Goal: Complete application form: Complete application form

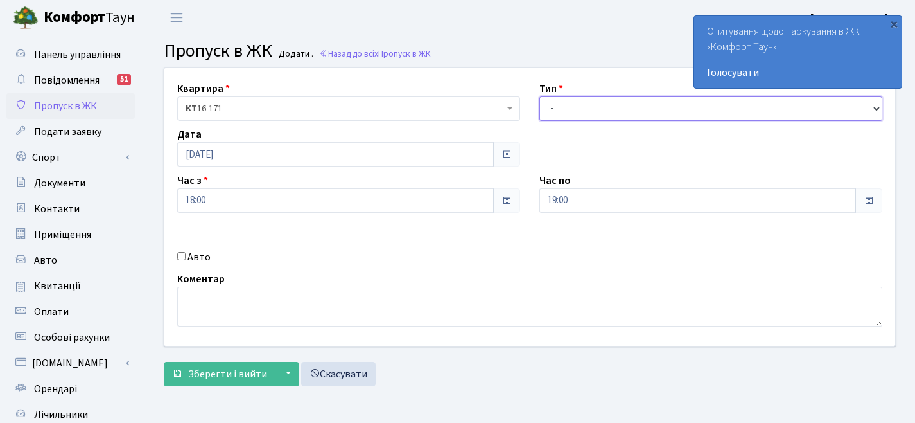
click at [647, 106] on select "- Доставка Таксі Гості Сервіс" at bounding box center [710, 108] width 343 height 24
select select "3"
drag, startPoint x: 204, startPoint y: 257, endPoint x: 252, endPoint y: 255, distance: 48.2
click at [204, 256] on label "Авто" at bounding box center [199, 256] width 23 height 15
click at [186, 256] on input "Авто" at bounding box center [181, 256] width 8 height 8
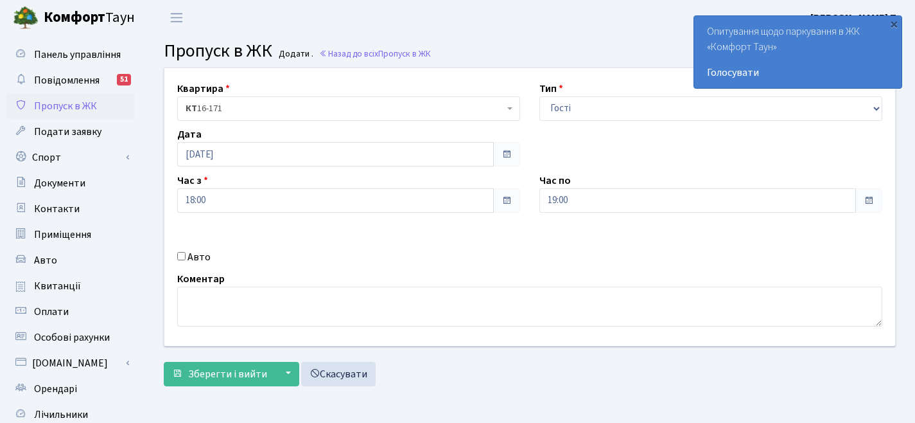
checkbox input "true"
click at [568, 244] on input "text" at bounding box center [710, 246] width 343 height 24
click at [557, 244] on input "ка2088тх" at bounding box center [710, 246] width 343 height 24
type input "КА2088ТХ"
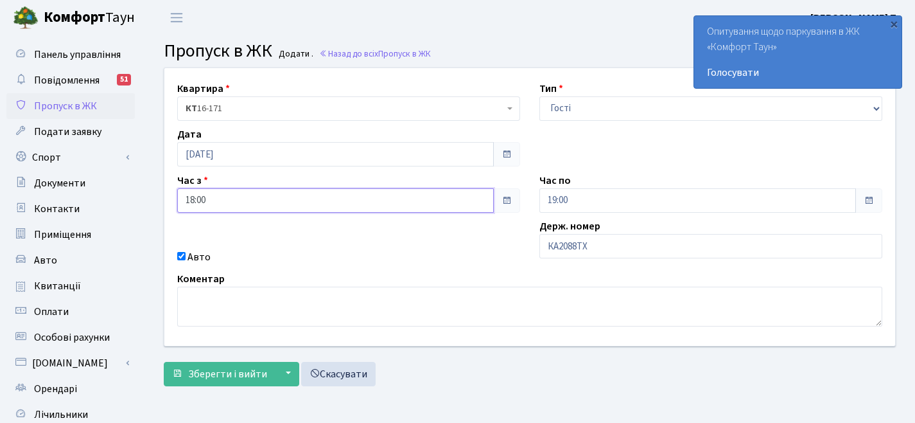
click at [398, 196] on input "18:00" at bounding box center [335, 200] width 317 height 24
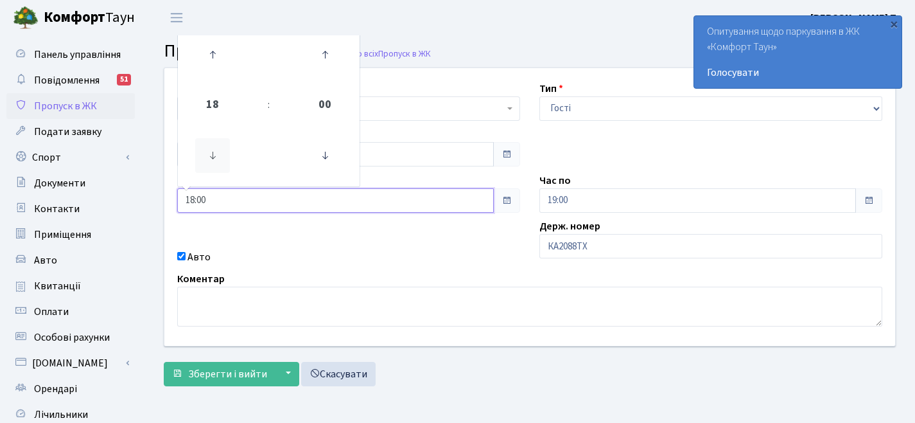
click at [213, 160] on icon at bounding box center [212, 155] width 35 height 35
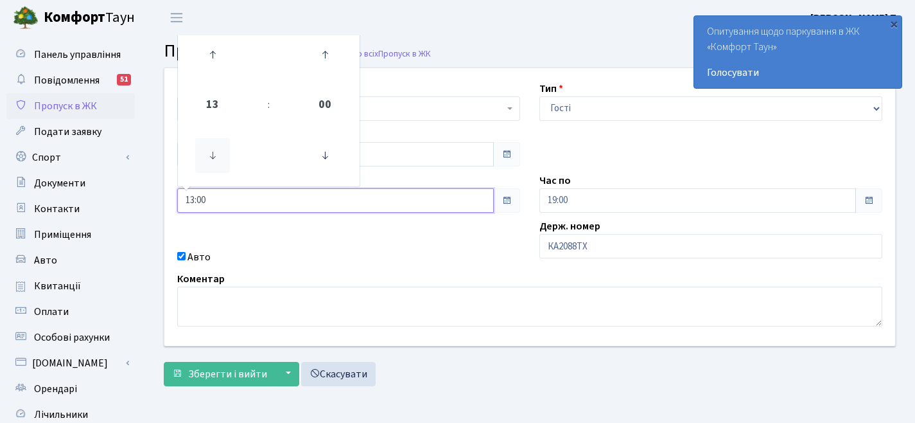
click at [213, 160] on icon at bounding box center [212, 155] width 35 height 35
type input "10:00"
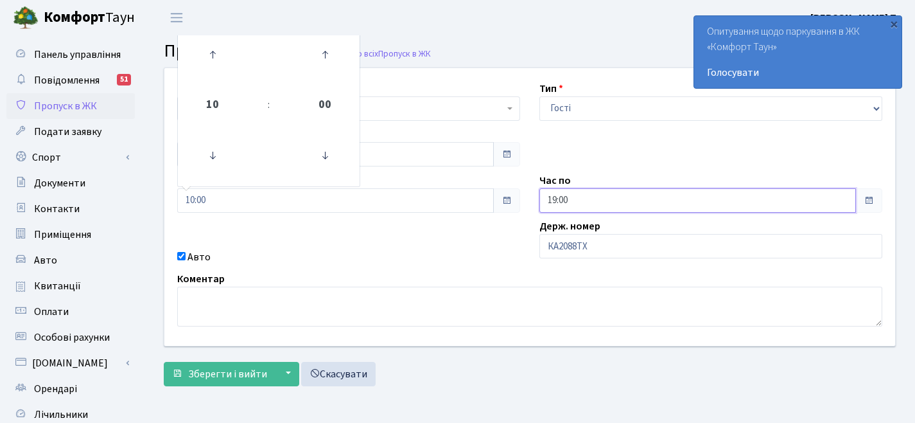
click at [586, 195] on input "19:00" at bounding box center [697, 200] width 317 height 24
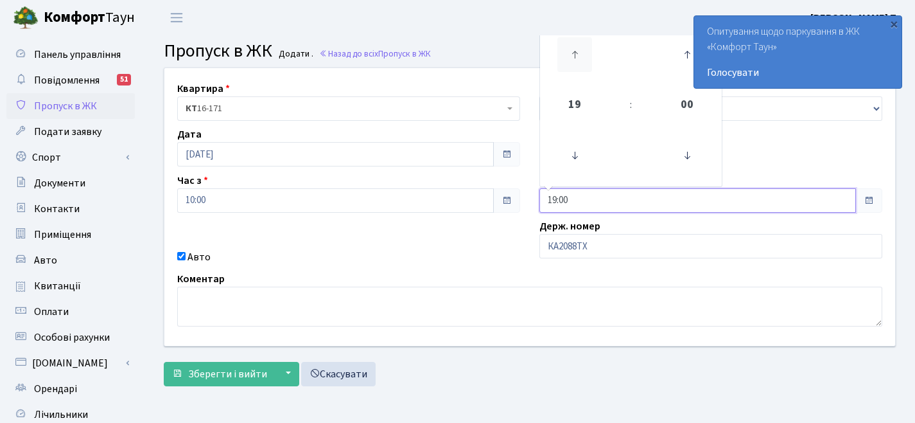
click at [577, 54] on icon at bounding box center [574, 54] width 35 height 35
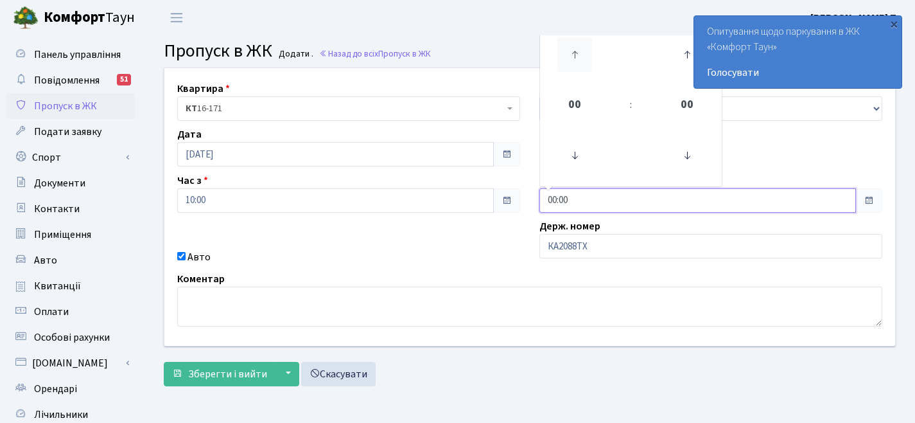
click at [577, 54] on icon at bounding box center [574, 54] width 35 height 35
click at [581, 157] on icon at bounding box center [574, 155] width 35 height 35
click at [566, 61] on icon at bounding box center [574, 54] width 35 height 35
type input "00:00"
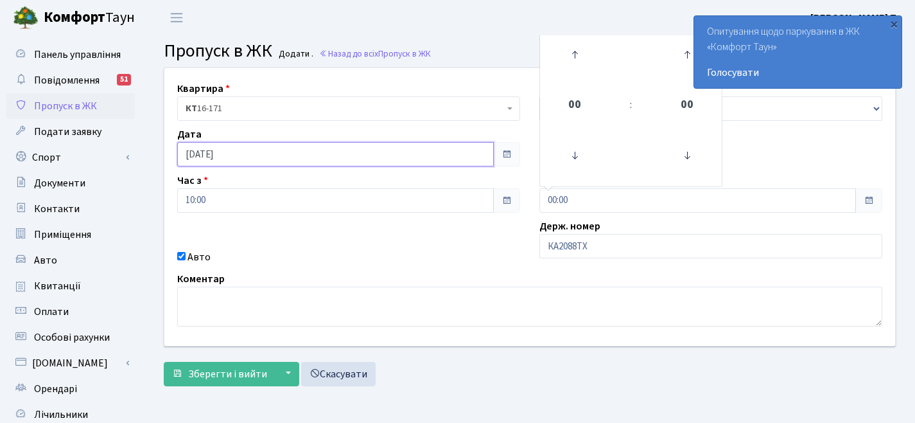
click at [204, 151] on input "[DATE]" at bounding box center [335, 154] width 317 height 24
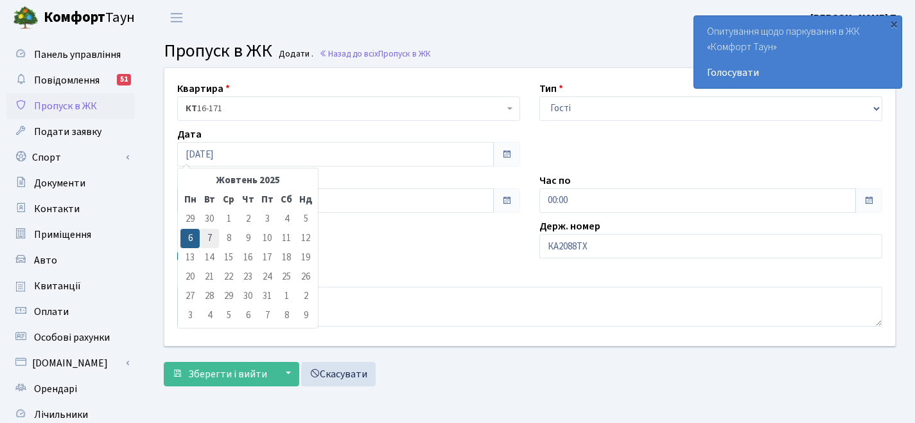
click at [211, 237] on td "7" at bounding box center [209, 238] width 19 height 19
type input "[DATE]"
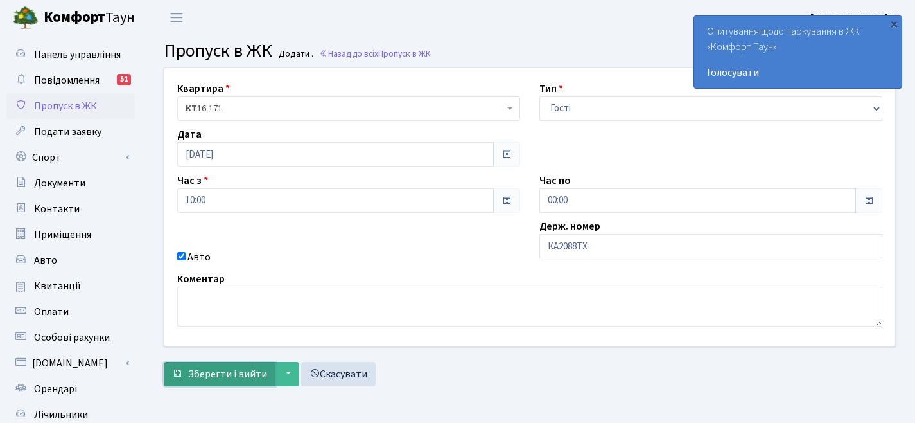
click at [211, 367] on span "Зберегти і вийти" at bounding box center [227, 374] width 79 height 14
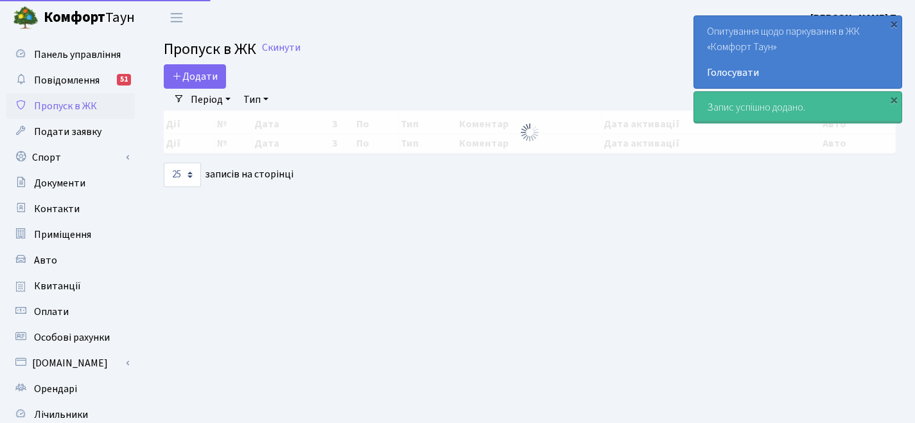
select select "25"
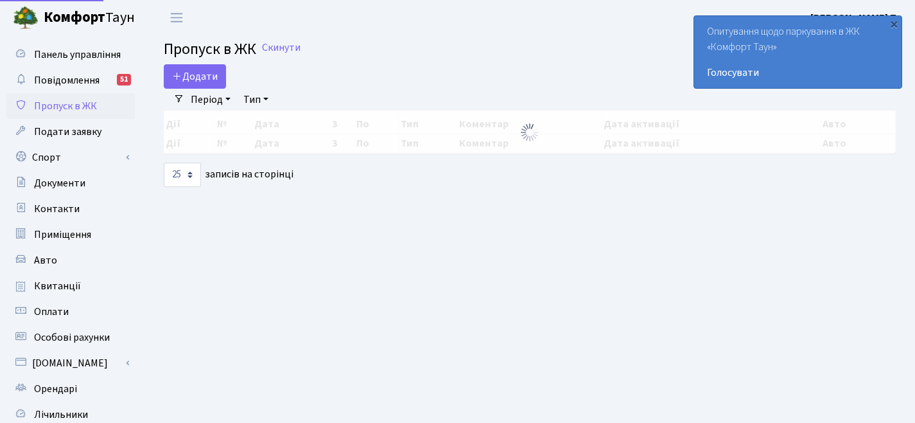
select select "25"
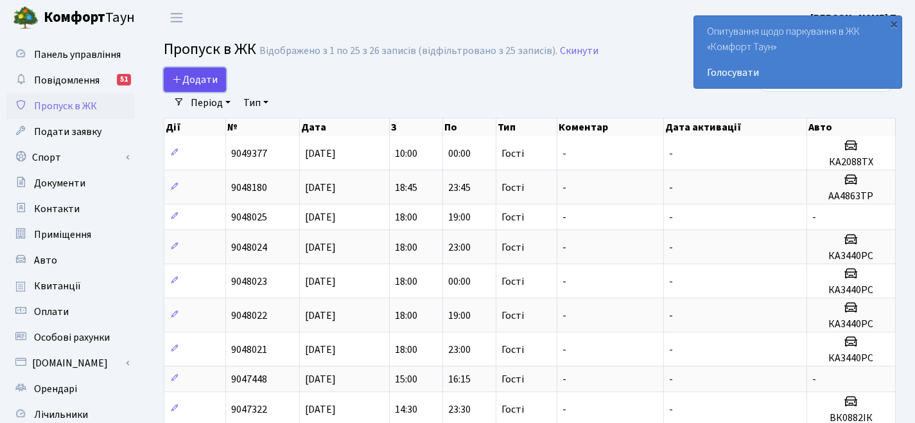
click at [218, 80] on link "Додати" at bounding box center [195, 79] width 62 height 24
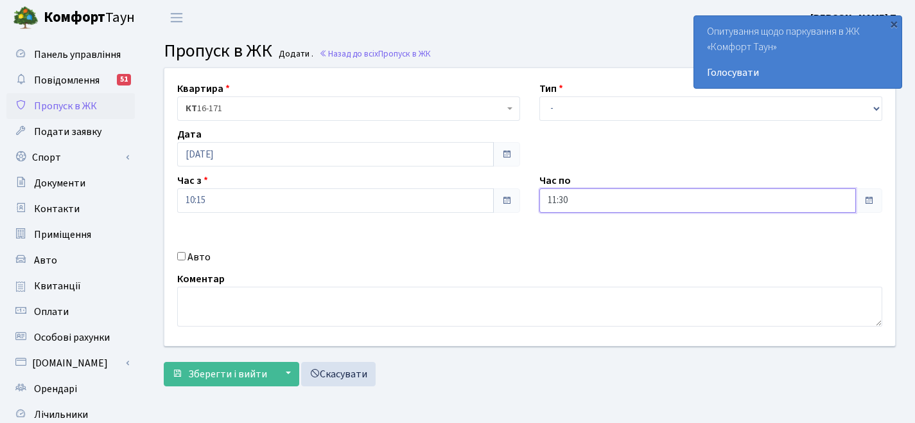
click at [597, 197] on input "11:30" at bounding box center [697, 200] width 317 height 24
click at [575, 53] on icon at bounding box center [574, 54] width 35 height 35
type input "12:30"
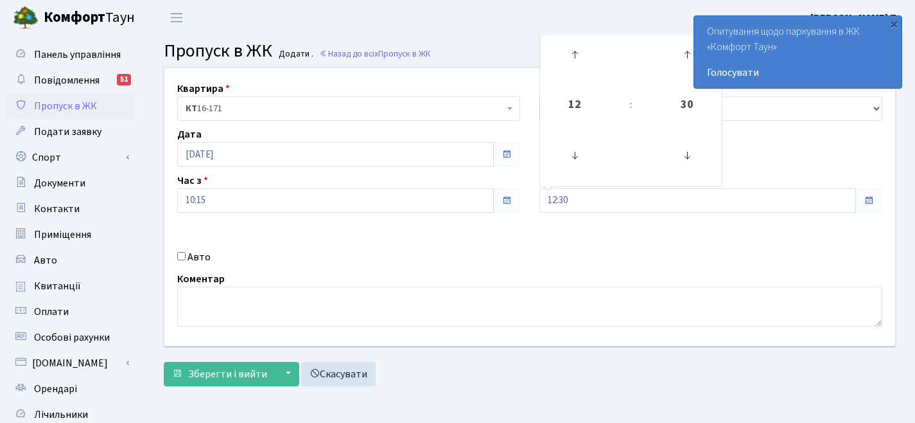
click at [193, 257] on label "Авто" at bounding box center [199, 256] width 23 height 15
click at [186, 257] on input "Авто" at bounding box center [181, 256] width 8 height 8
checkbox input "true"
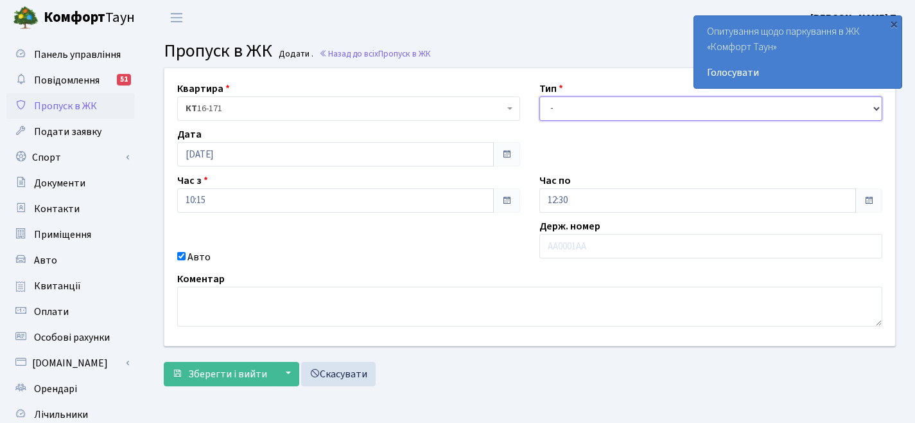
click at [589, 113] on select "- Доставка Таксі Гості Сервіс" at bounding box center [710, 108] width 343 height 24
select select "2"
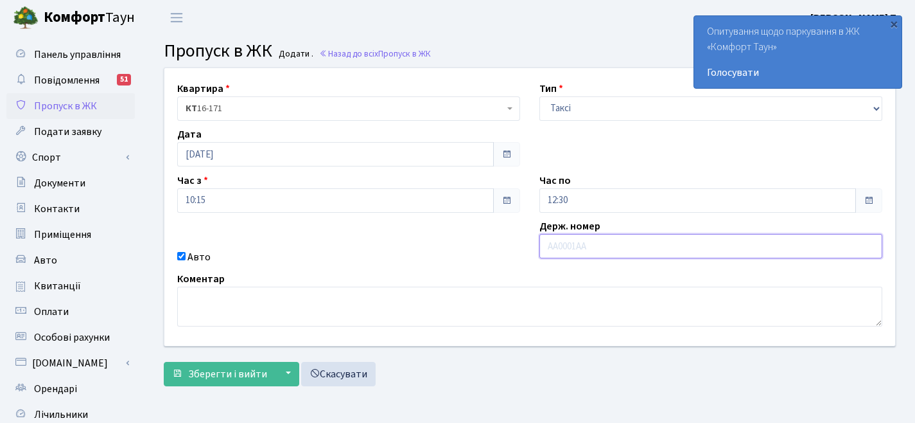
click at [581, 247] on input "text" at bounding box center [710, 246] width 343 height 24
type input "КА9916ОХ"
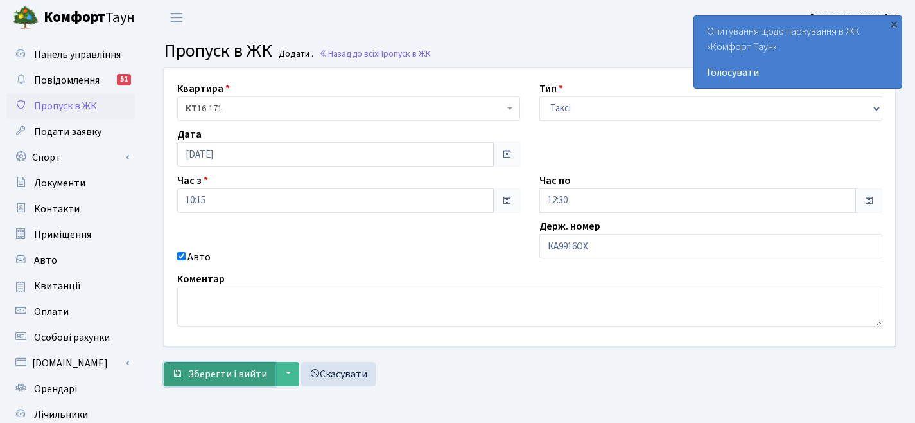
click at [219, 374] on span "Зберегти і вийти" at bounding box center [227, 374] width 79 height 14
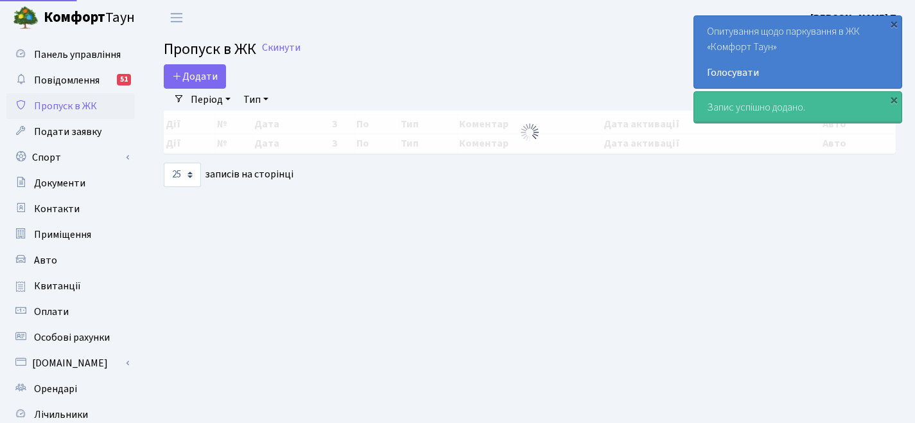
select select "25"
